Goal: Navigation & Orientation: Go to known website

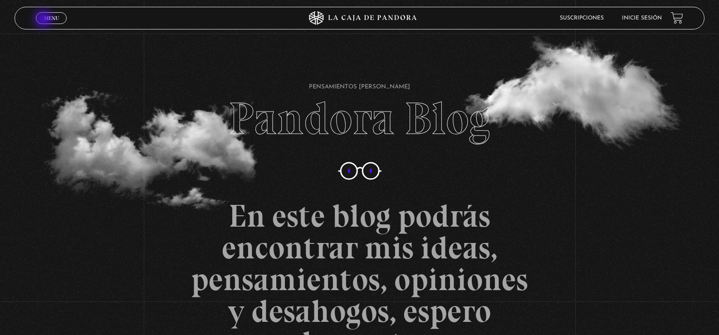
click at [44, 20] on span "Menu" at bounding box center [51, 17] width 15 height 5
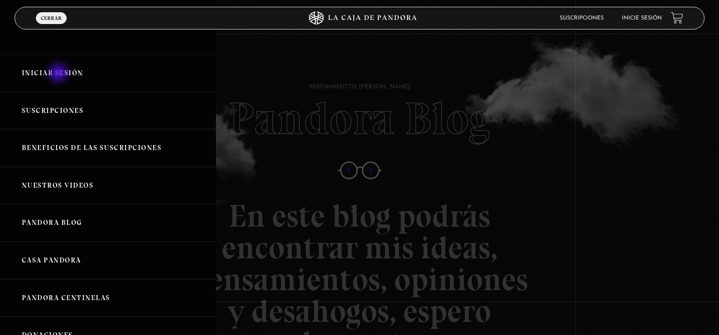
click at [59, 74] on link "Iniciar Sesión" at bounding box center [108, 73] width 216 height 38
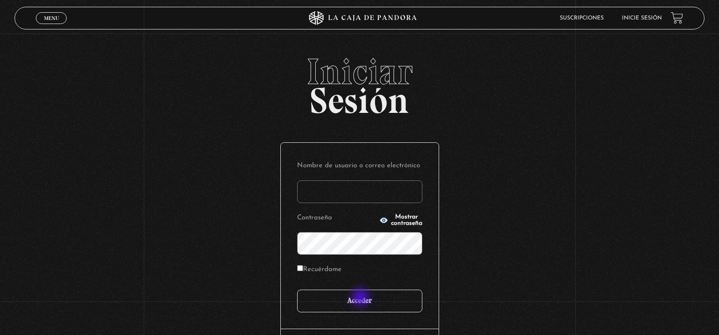
type input "[EMAIL_ADDRESS][DOMAIN_NAME]"
click at [360, 301] on input "Acceder" at bounding box center [359, 301] width 125 height 23
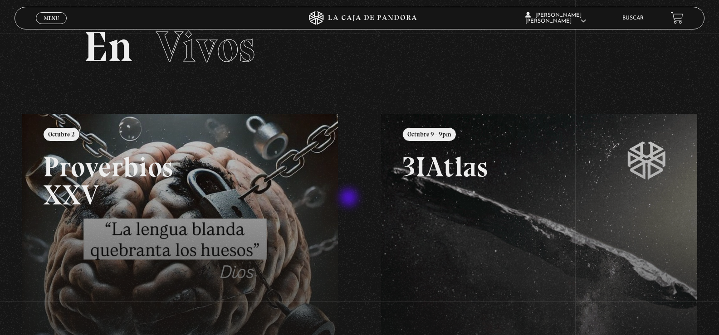
scroll to position [45, 0]
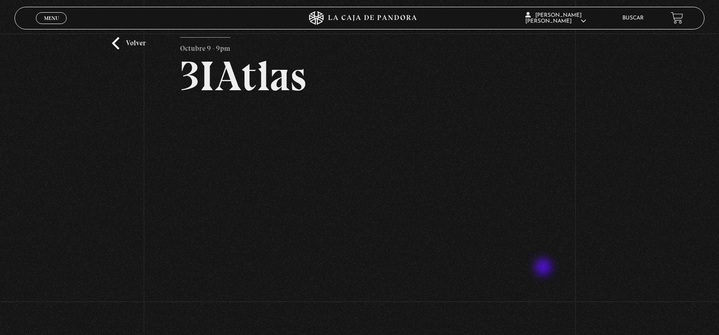
scroll to position [45, 0]
